Goal: Find specific page/section: Find specific page/section

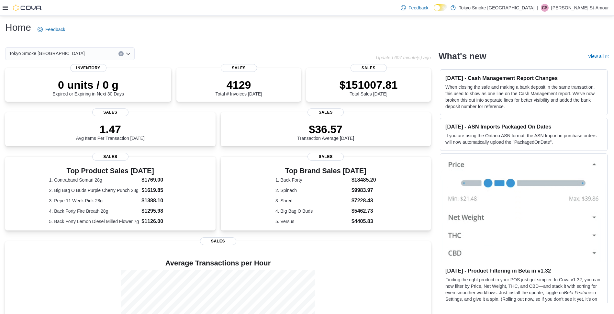
click at [307, 9] on p "[PERSON_NAME] St-Amour" at bounding box center [581, 8] width 58 height 8
click at [307, 62] on span "Sign Out" at bounding box center [567, 64] width 17 height 6
